Goal: Complete application form: Complete application form

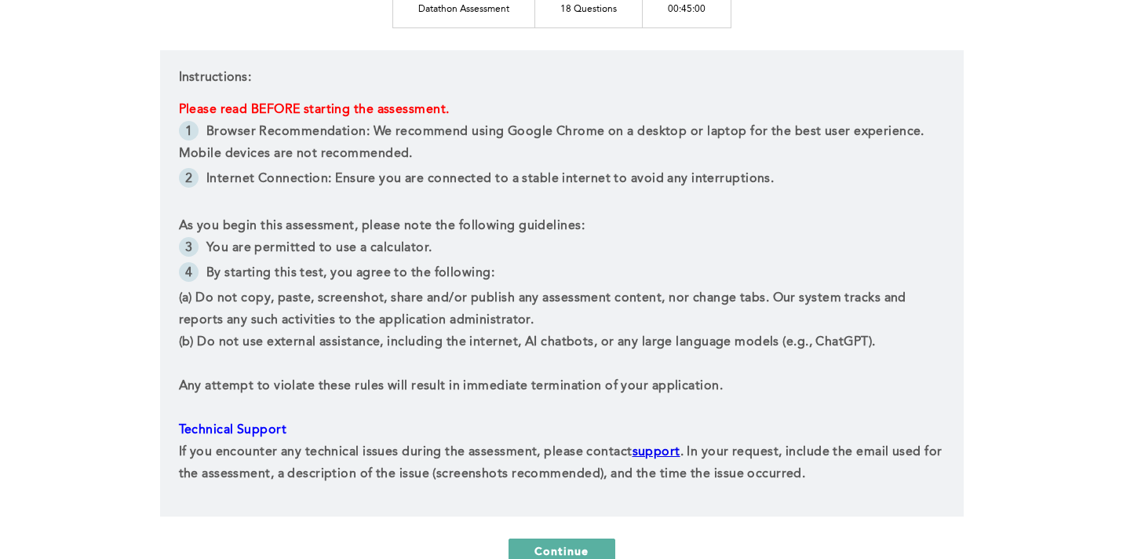
scroll to position [306, 0]
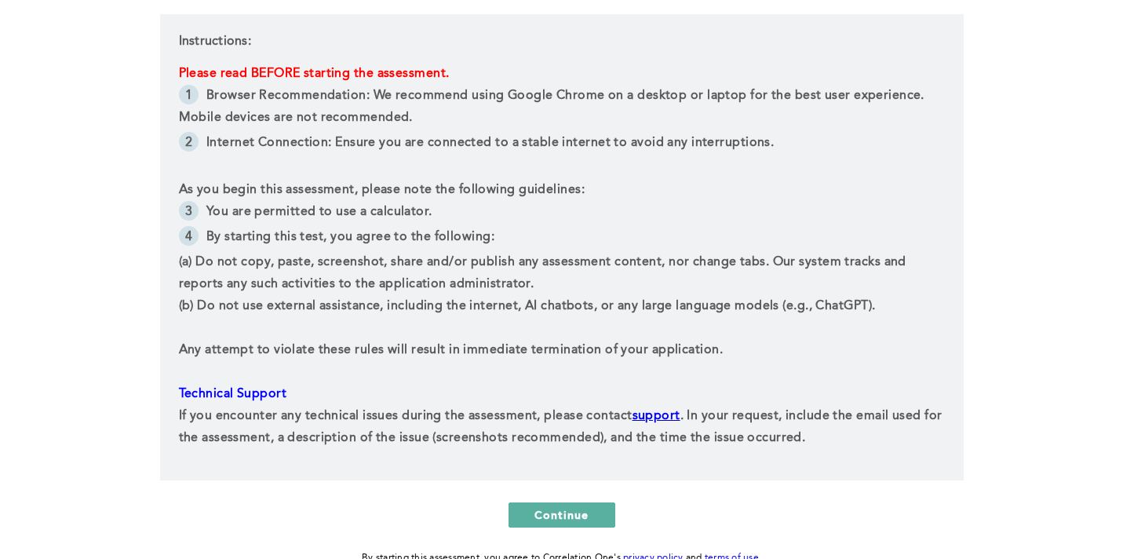
click at [1065, 319] on div "Citadel Datathon Assessment Datathon Assessment 18 Questions 00:45:00 Instructi…" at bounding box center [561, 175] width 1123 height 963
click at [572, 512] on span "Continue" at bounding box center [561, 514] width 55 height 15
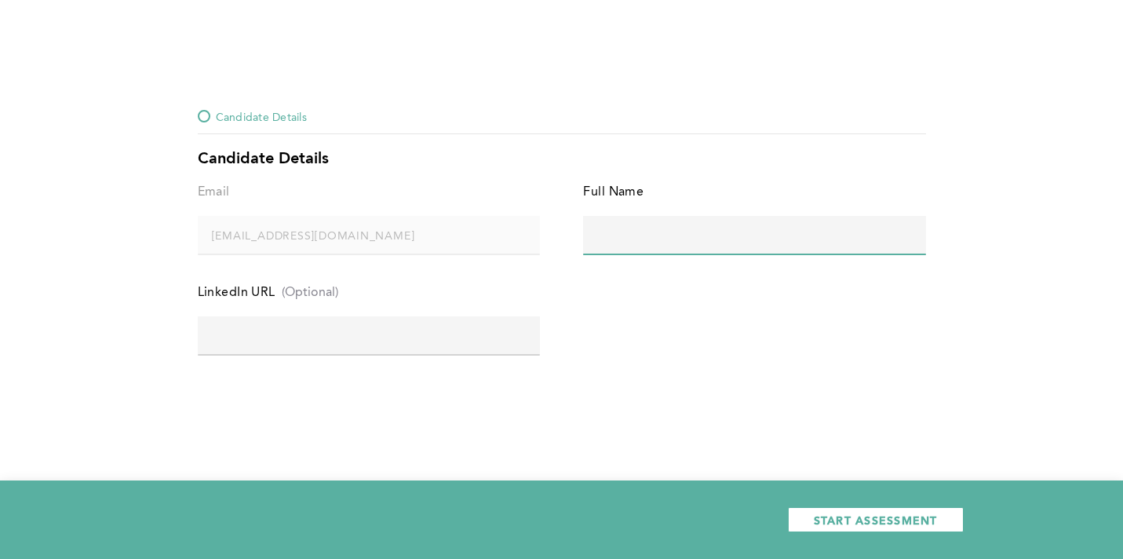
click at [643, 245] on input "text" at bounding box center [754, 235] width 342 height 38
type input "[PERSON_NAME]"
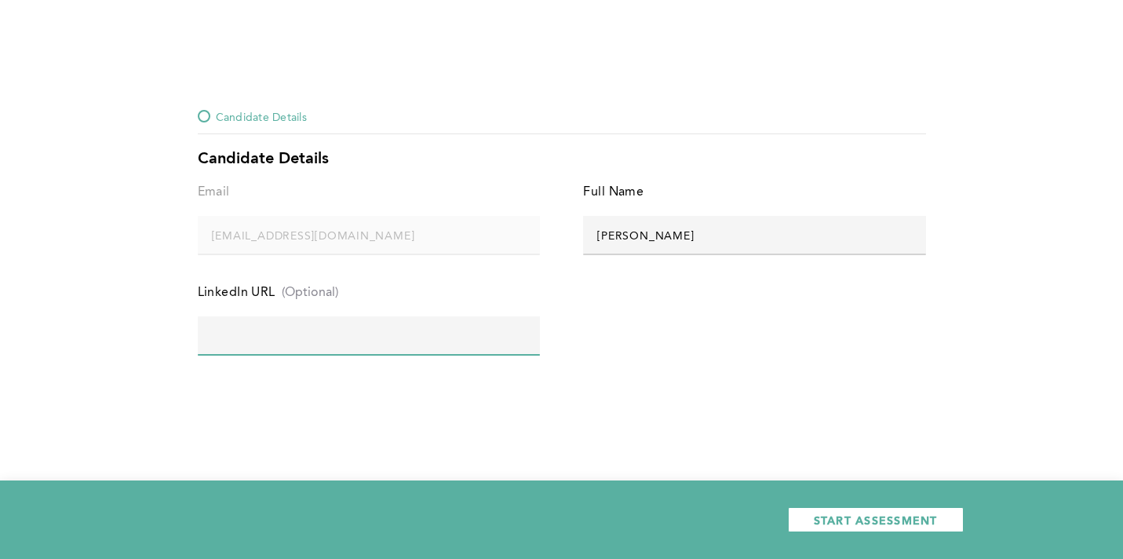
click at [402, 328] on input "text" at bounding box center [369, 335] width 342 height 38
paste input "[URL][DOMAIN_NAME]"
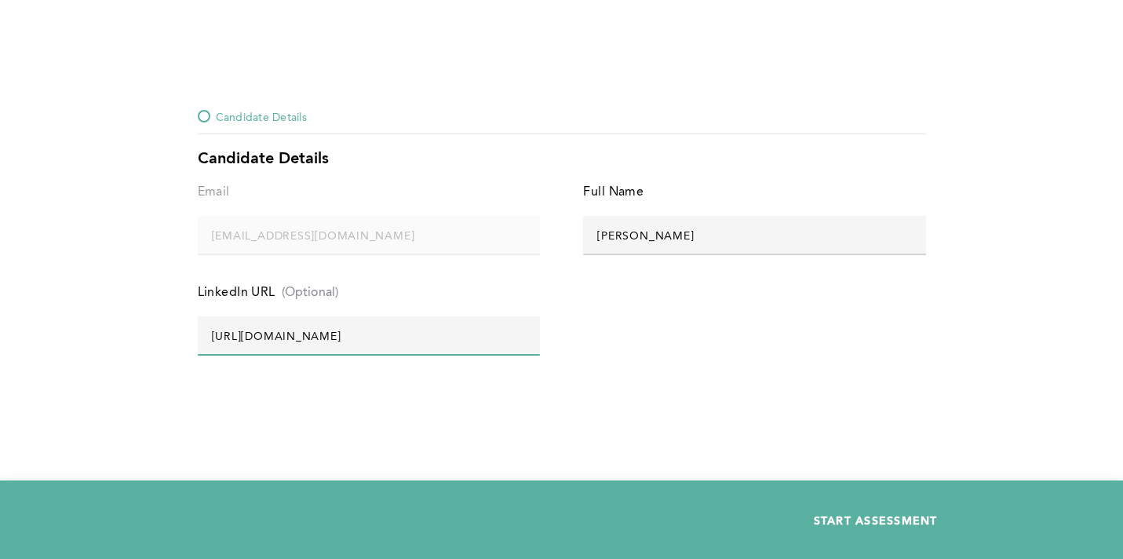
type input "[URL][DOMAIN_NAME]"
click at [870, 526] on span "START ASSESSMENT" at bounding box center [876, 519] width 124 height 15
